Goal: Find specific page/section: Find specific page/section

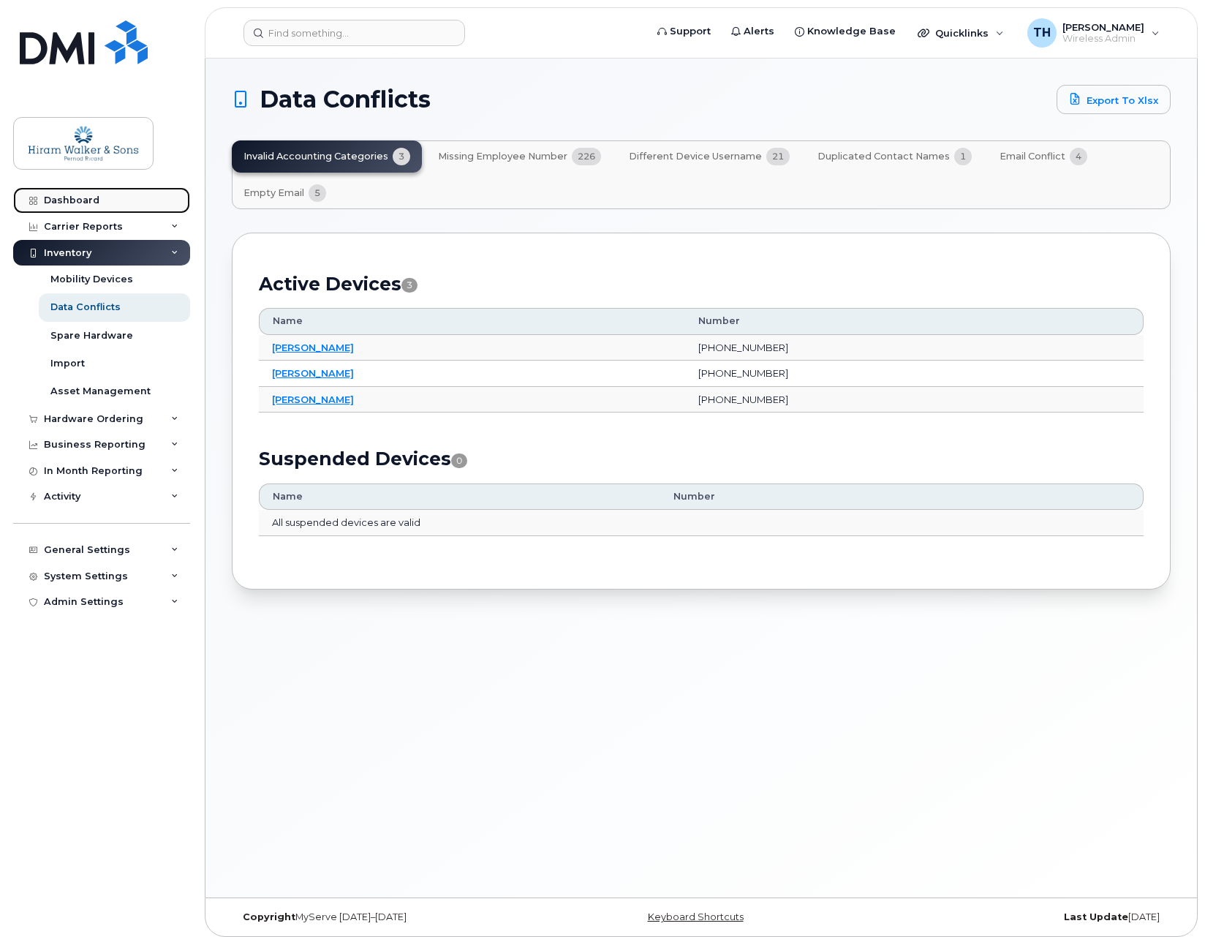
click at [72, 196] on div "Dashboard" at bounding box center [72, 201] width 56 height 12
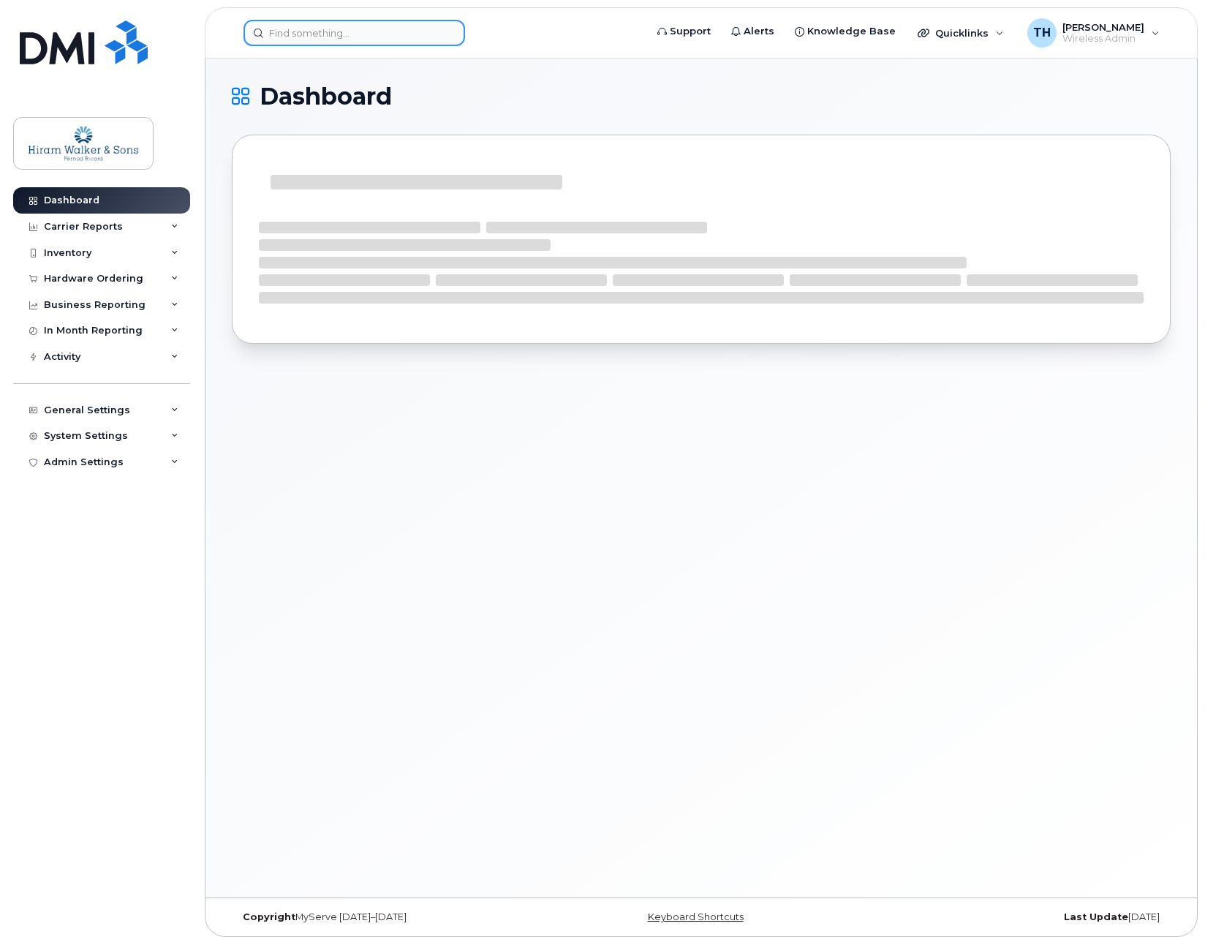
click at [350, 31] on input at bounding box center [355, 33] width 222 height 26
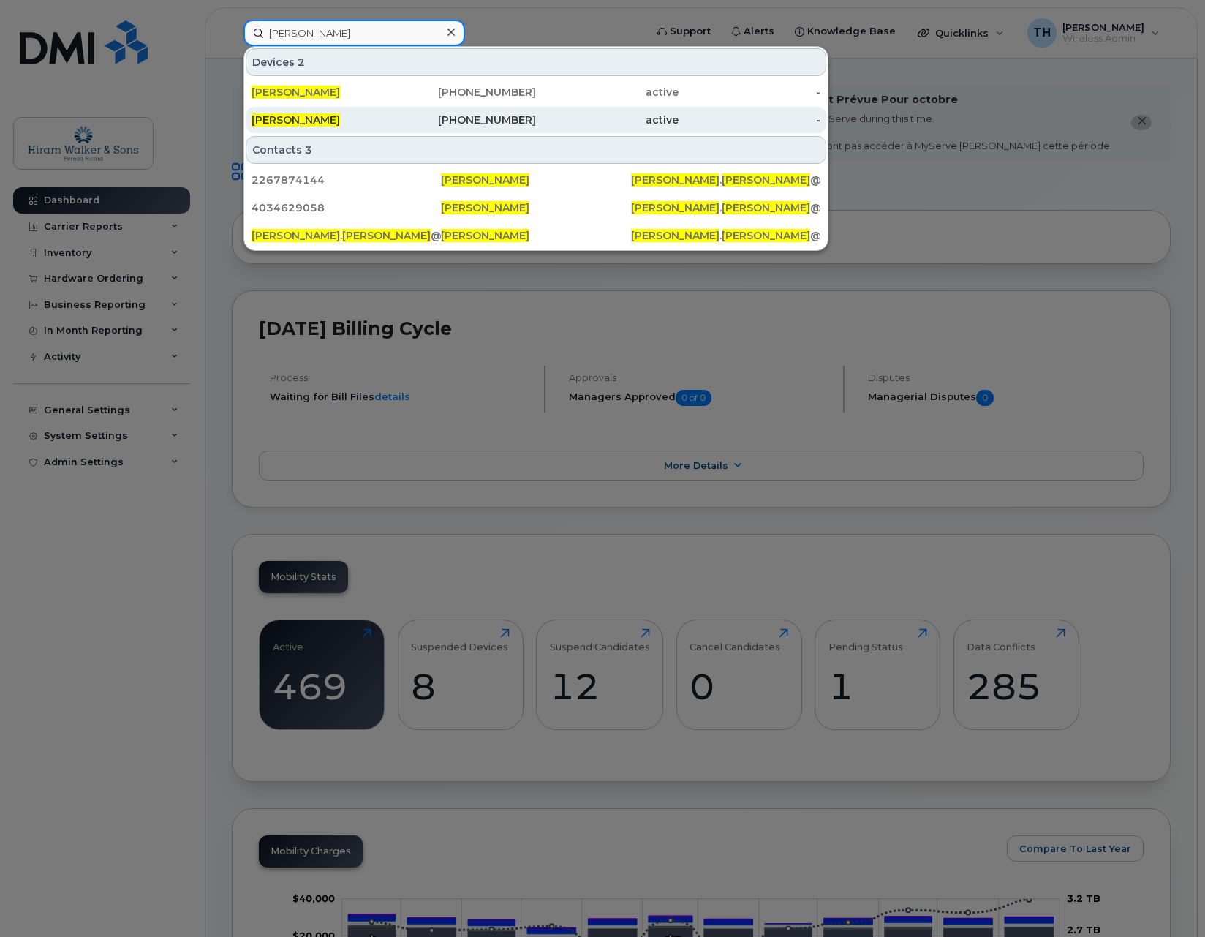
type input "[PERSON_NAME]"
click at [478, 111] on div "[PHONE_NUMBER]" at bounding box center [465, 120] width 143 height 26
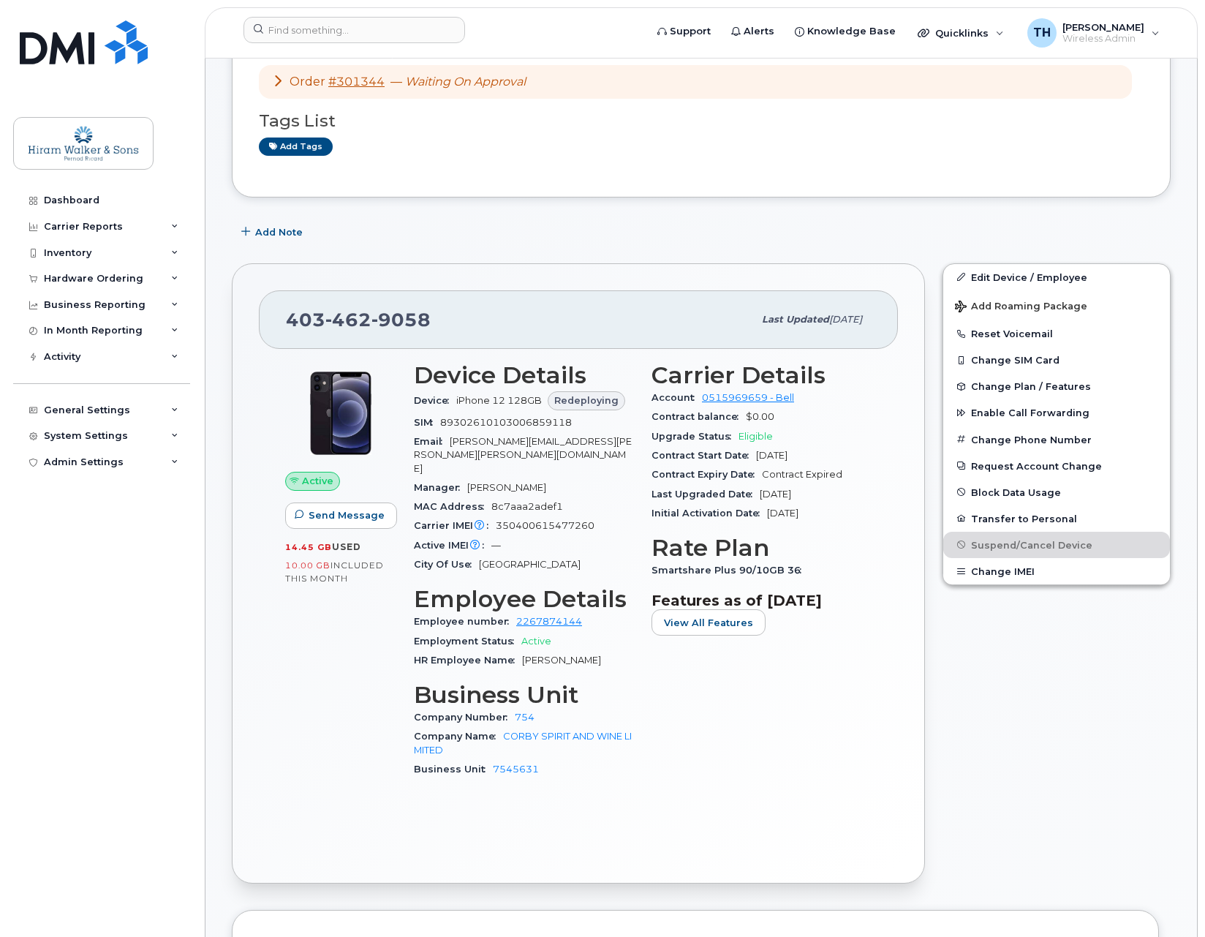
scroll to position [219, 0]
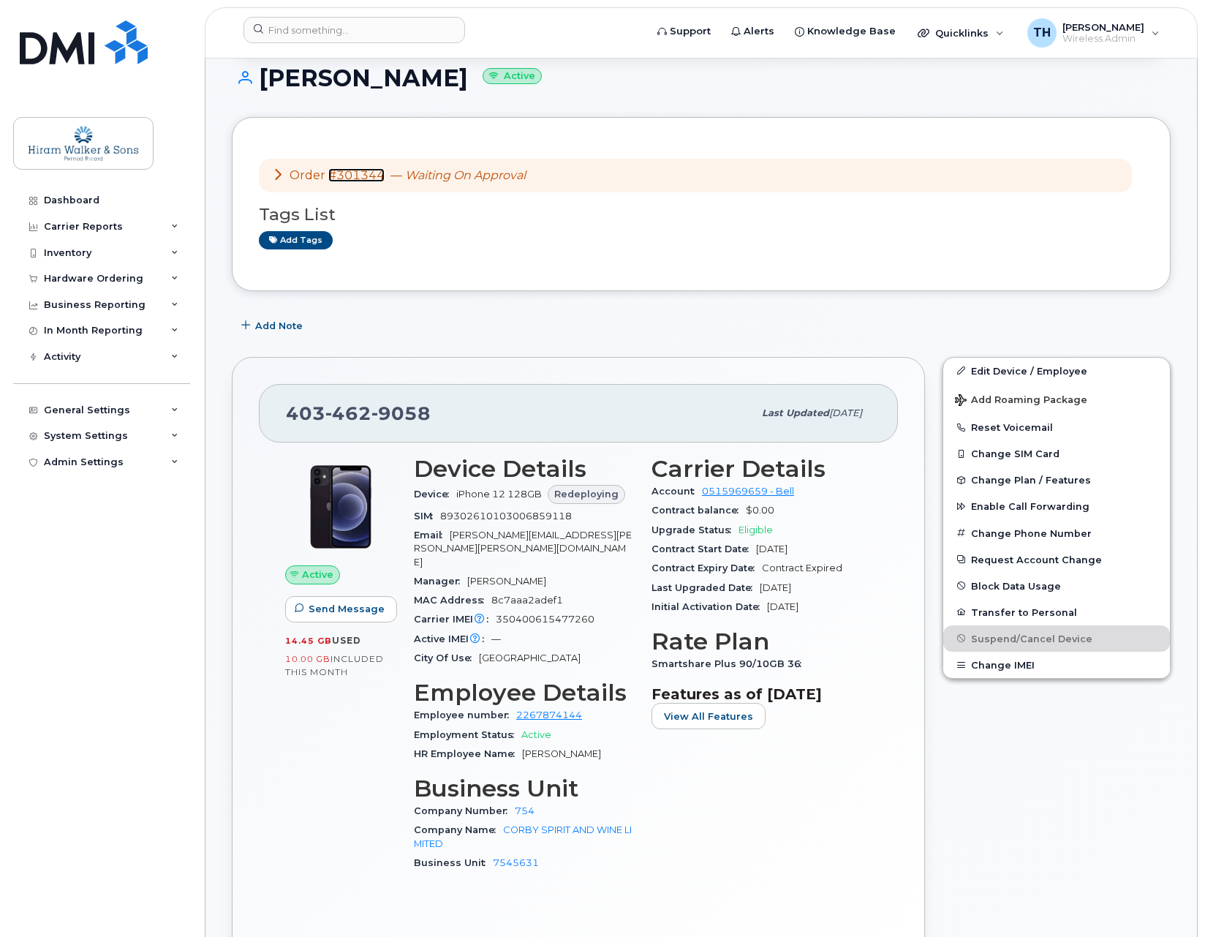
click at [337, 170] on link "#301344" at bounding box center [356, 175] width 56 height 14
